Goal: Transaction & Acquisition: Purchase product/service

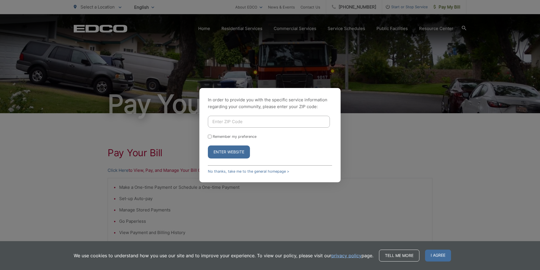
click at [231, 168] on div "In order to provide you with the specific service information regarding your co…" at bounding box center [269, 135] width 141 height 94
click at [231, 170] on link "No thanks, take me to the general homepage >" at bounding box center [248, 171] width 81 height 4
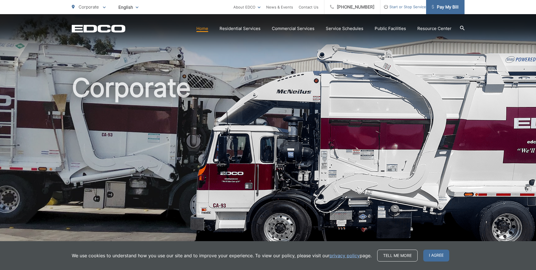
click at [452, 9] on span "Pay My Bill" at bounding box center [445, 7] width 27 height 7
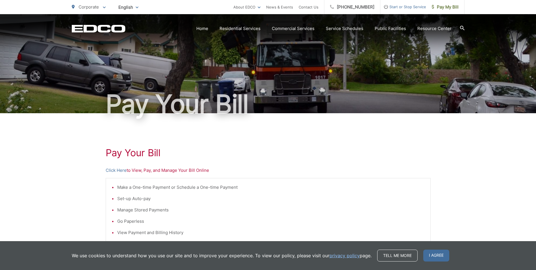
click at [146, 167] on p "Click Here to View, Pay, and Manage Your Bill Online" at bounding box center [268, 170] width 325 height 7
drag, startPoint x: 145, startPoint y: 168, endPoint x: 119, endPoint y: 170, distance: 25.6
click at [119, 170] on link "Click Here" at bounding box center [116, 170] width 21 height 7
